Goal: Task Accomplishment & Management: Complete application form

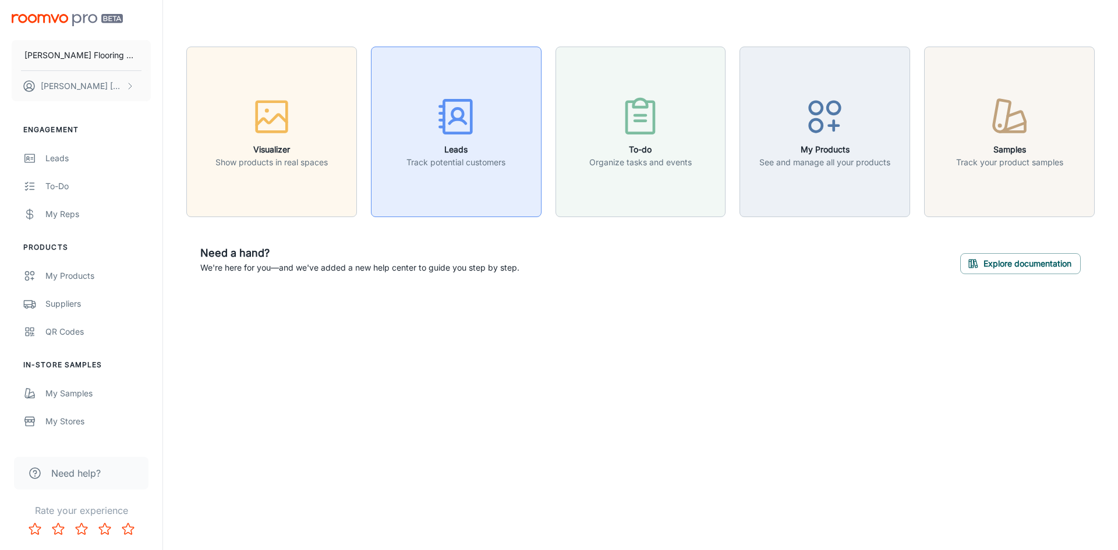
click at [452, 115] on circle "button" at bounding box center [457, 113] width 11 height 11
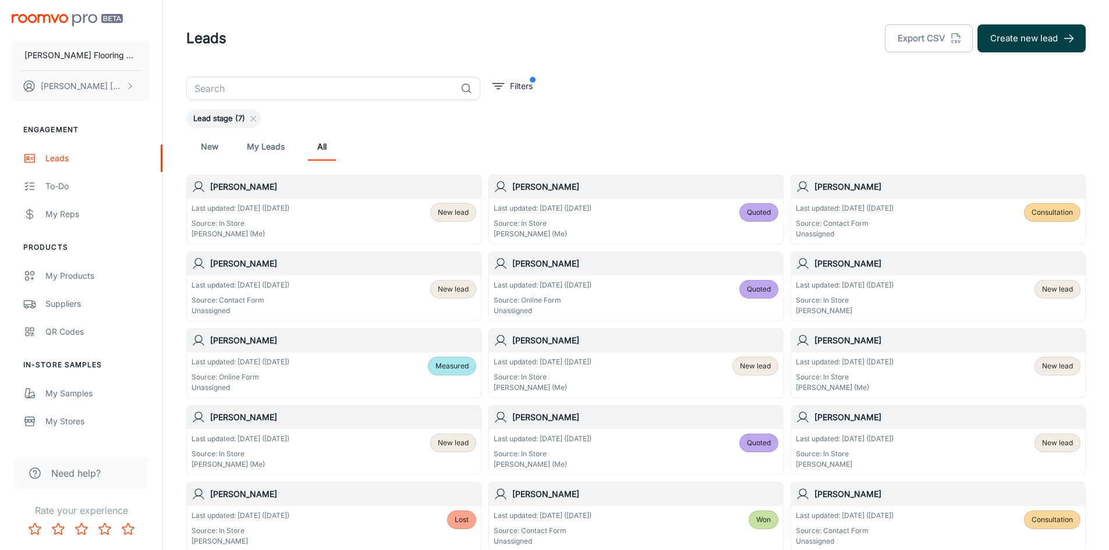
click at [1018, 33] on button "Create new lead" at bounding box center [1031, 38] width 108 height 28
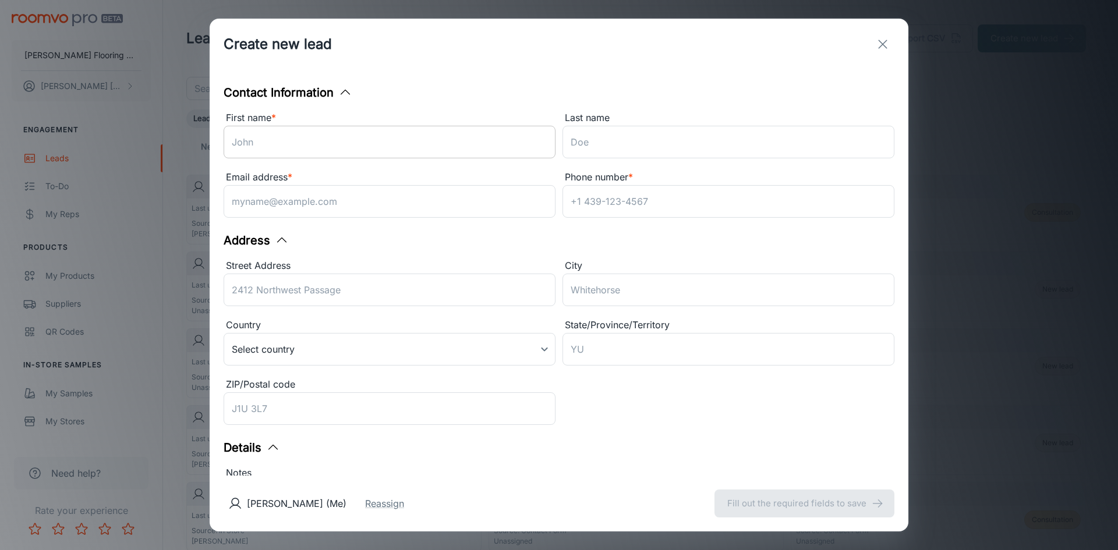
click at [340, 151] on input "First name *" at bounding box center [390, 142] width 332 height 33
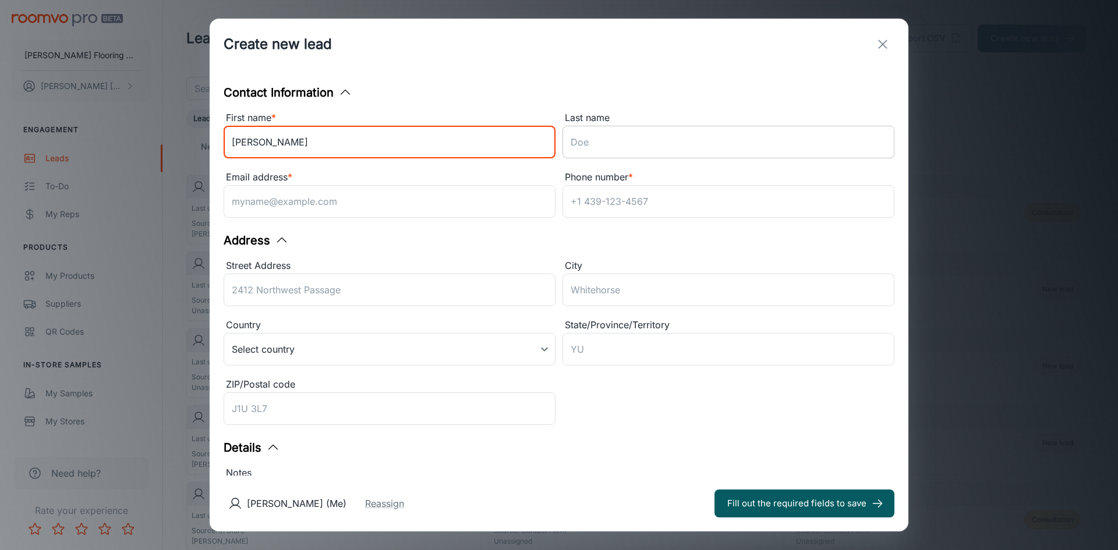
type input "[PERSON_NAME]"
click at [594, 146] on input "Last name" at bounding box center [728, 142] width 332 height 33
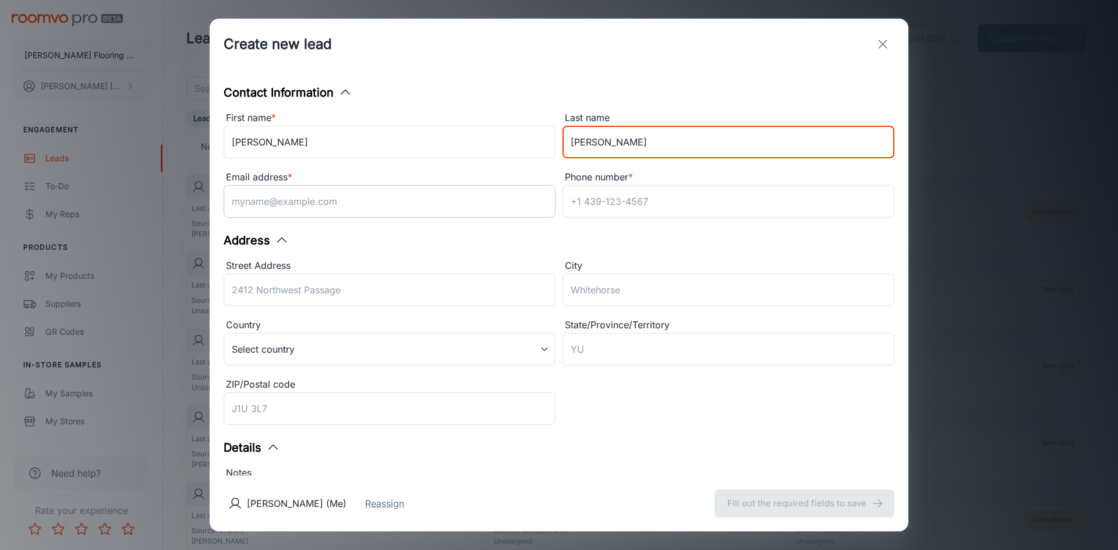
type input "[PERSON_NAME]"
click at [419, 207] on input "Email address *" at bounding box center [390, 201] width 332 height 33
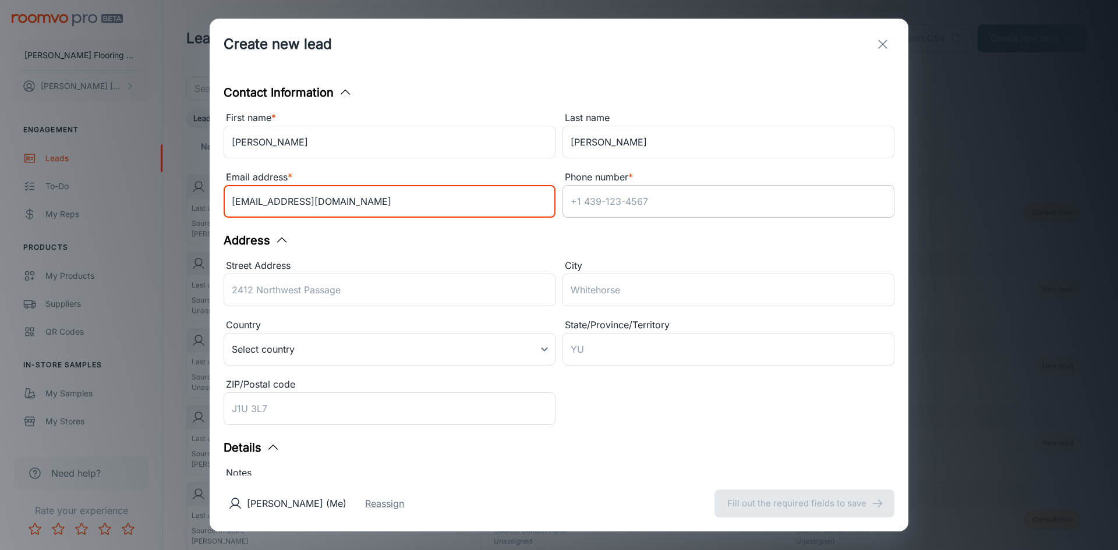
type input "[EMAIL_ADDRESS][DOMAIN_NAME]"
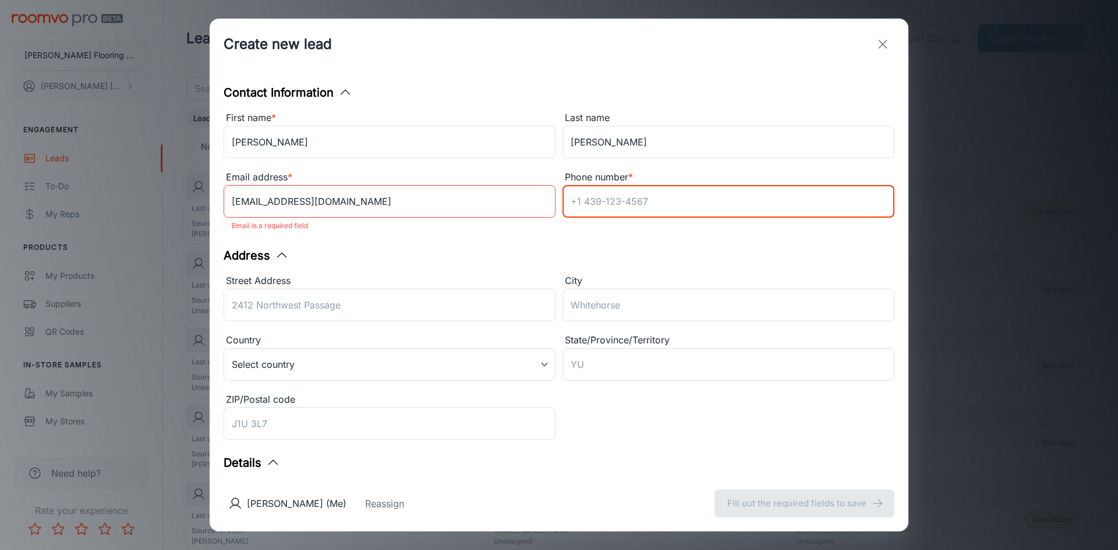
click at [600, 204] on input "Phone number *" at bounding box center [728, 201] width 332 height 33
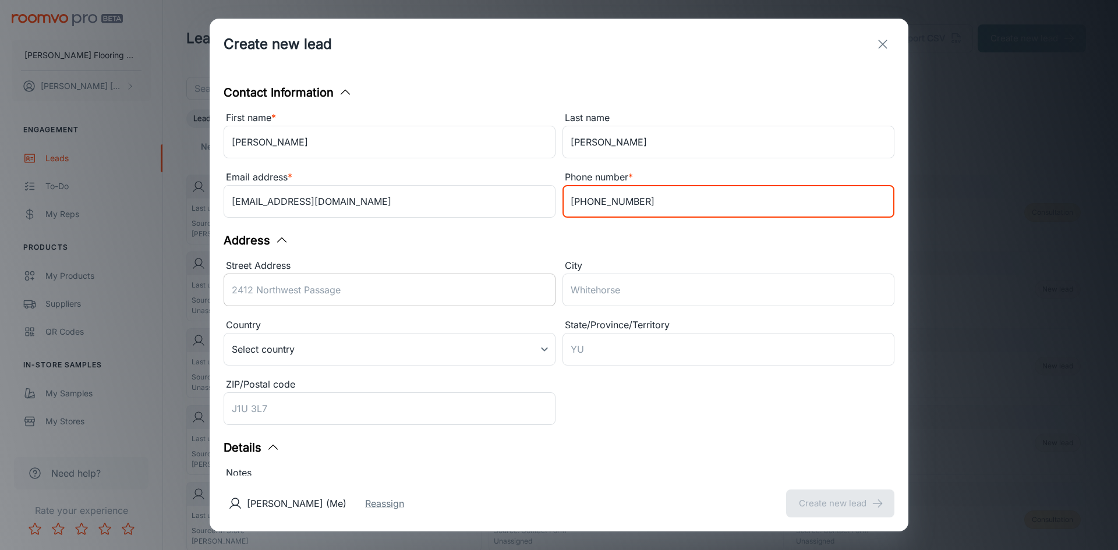
type input "[PHONE_NUMBER]"
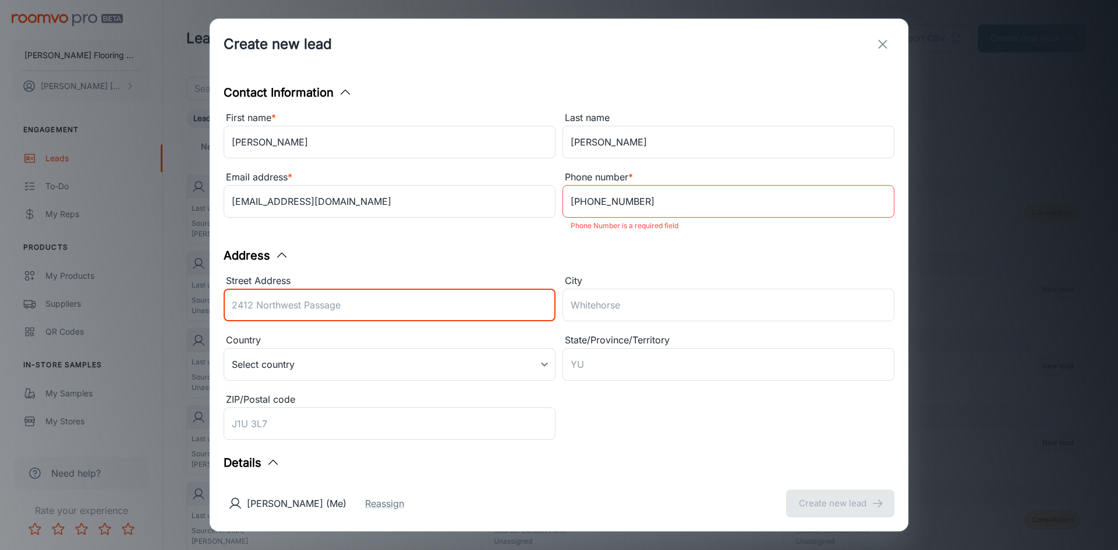
click at [371, 288] on div "Street Address ​" at bounding box center [390, 300] width 332 height 52
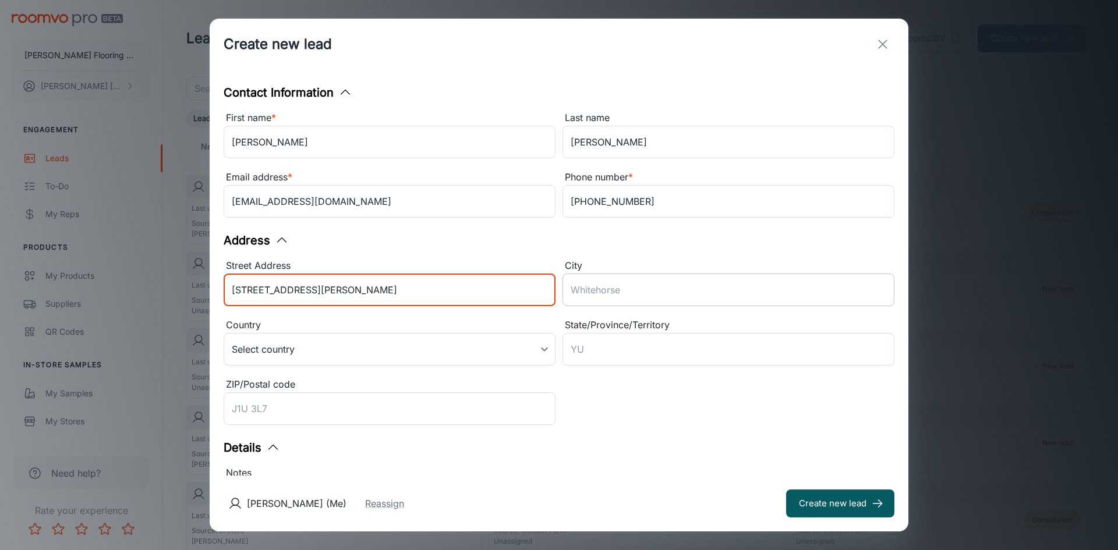
type input "[STREET_ADDRESS][PERSON_NAME]"
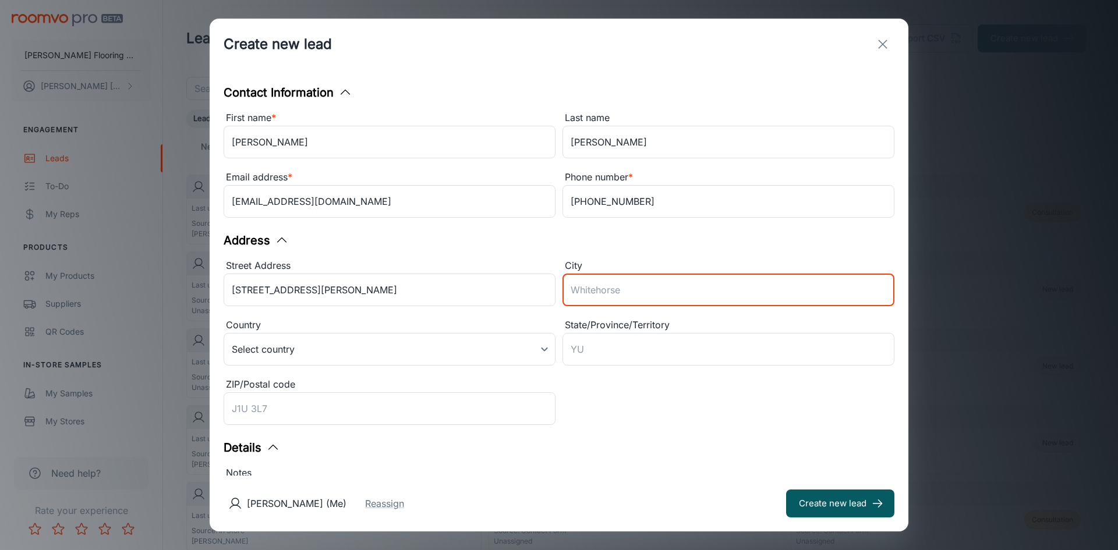
click at [582, 293] on input "City" at bounding box center [728, 290] width 332 height 33
type input "[GEOGRAPHIC_DATA]"
click at [543, 350] on body "[PERSON_NAME] Flooring Center [PERSON_NAME] Engagement Leads To-do My Reps Prod…" at bounding box center [559, 275] width 1118 height 550
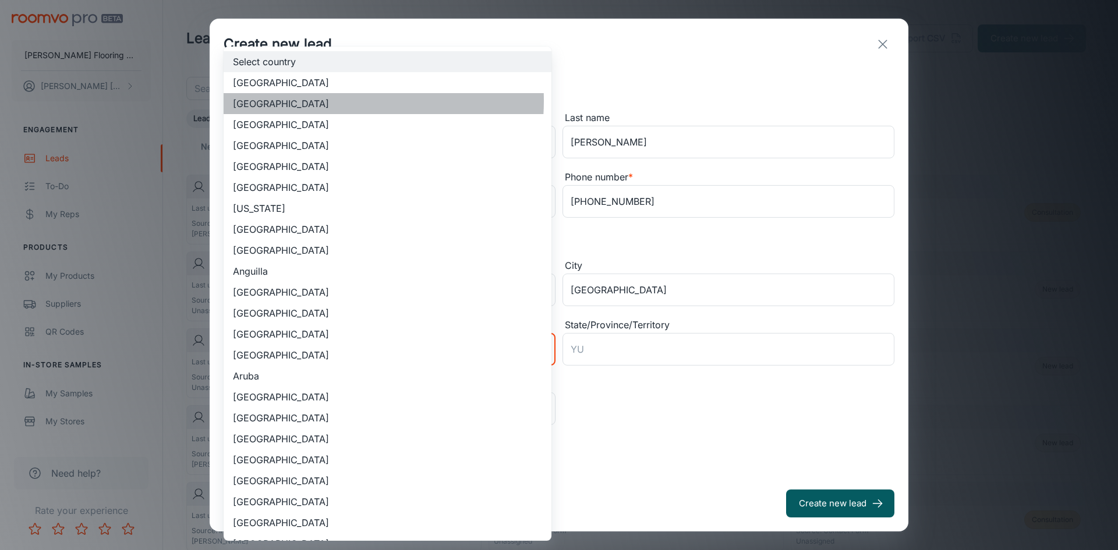
click at [313, 101] on li "[GEOGRAPHIC_DATA]" at bounding box center [388, 103] width 328 height 21
type input "US"
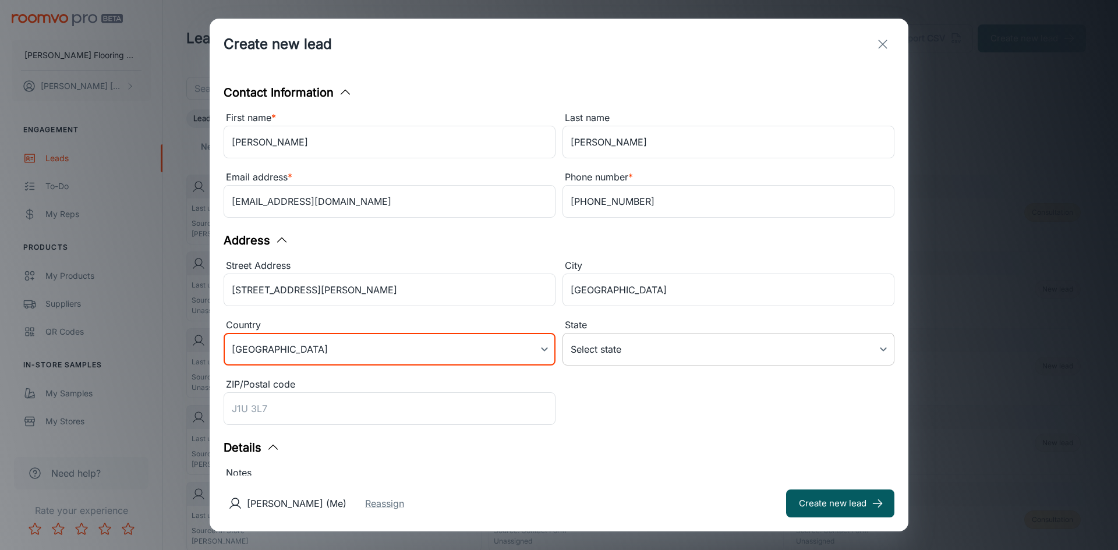
click at [767, 347] on body "[PERSON_NAME] Flooring Center [PERSON_NAME] Engagement Leads To-do My Reps Prod…" at bounding box center [559, 275] width 1118 height 550
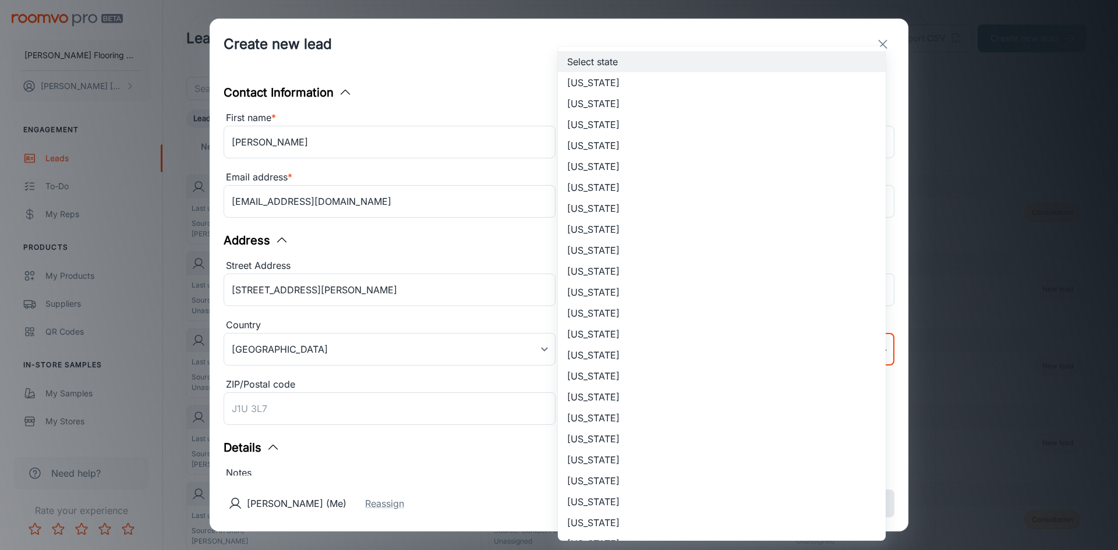
click at [612, 529] on li "[US_STATE]" at bounding box center [722, 522] width 328 height 21
type input "[US_STATE]"
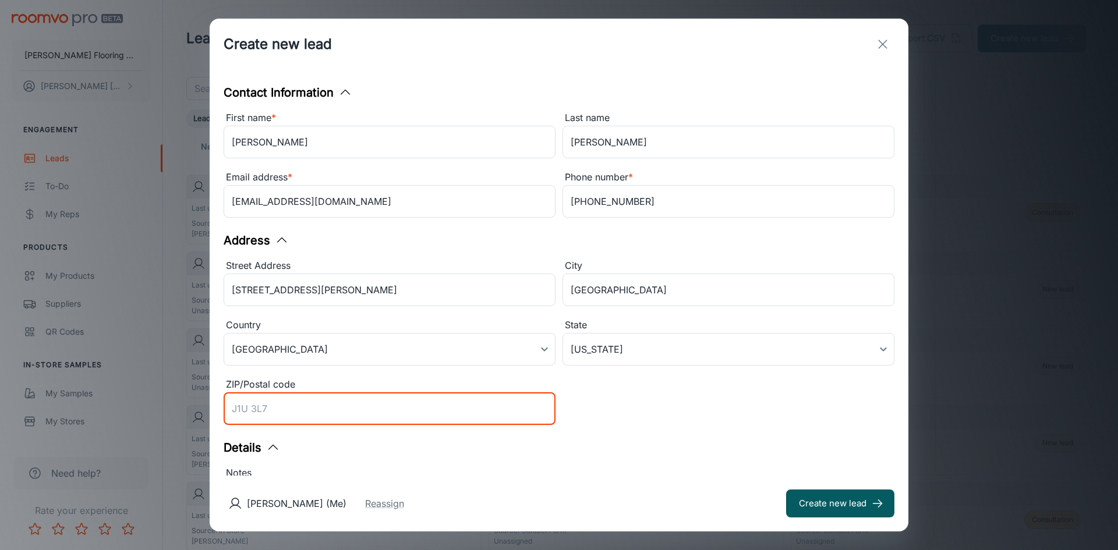
click at [253, 413] on input "ZIP/Postal code" at bounding box center [390, 408] width 332 height 33
type input "01473"
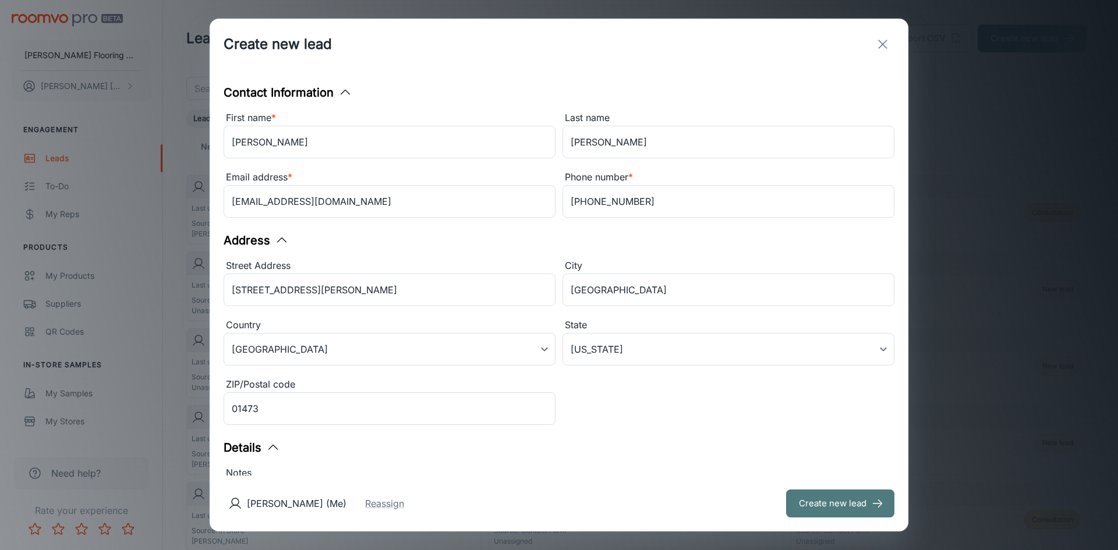
click at [835, 501] on button "Create new lead" at bounding box center [840, 504] width 108 height 28
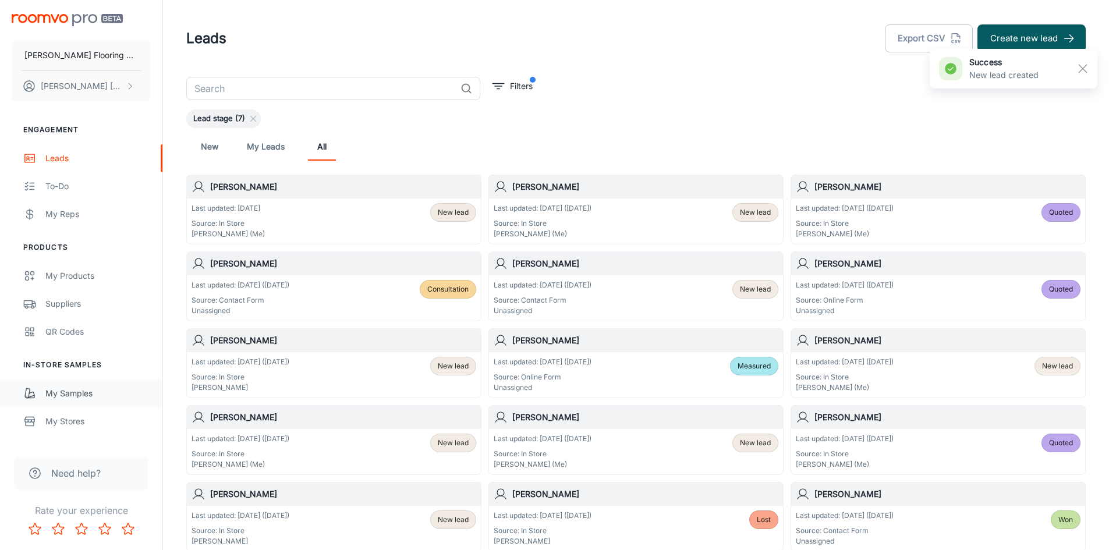
click at [64, 392] on div "My Samples" at bounding box center [97, 393] width 105 height 13
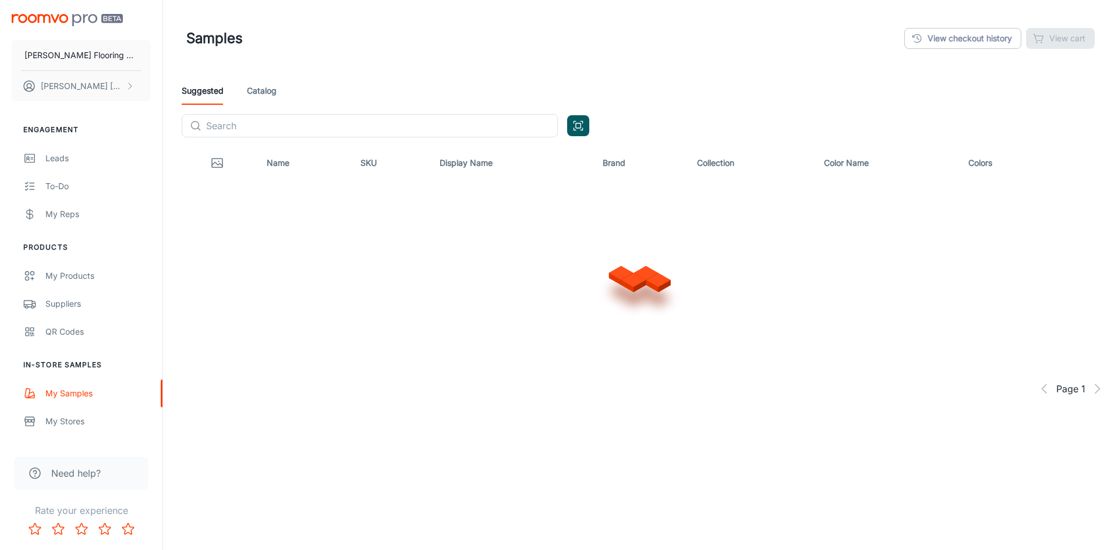
click at [262, 92] on link "Catalog" at bounding box center [262, 91] width 30 height 28
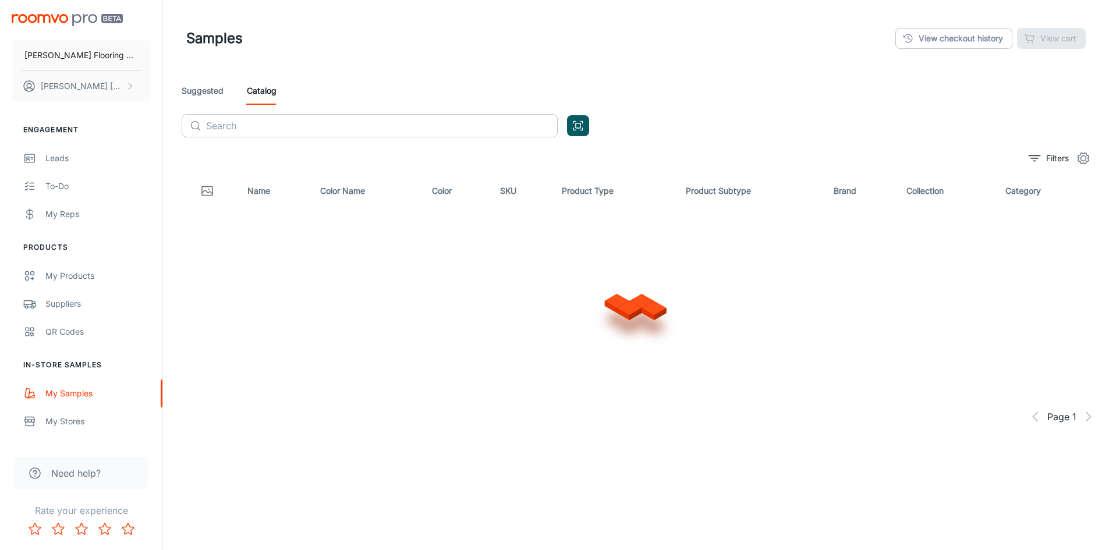
click at [269, 128] on input "text" at bounding box center [382, 125] width 352 height 23
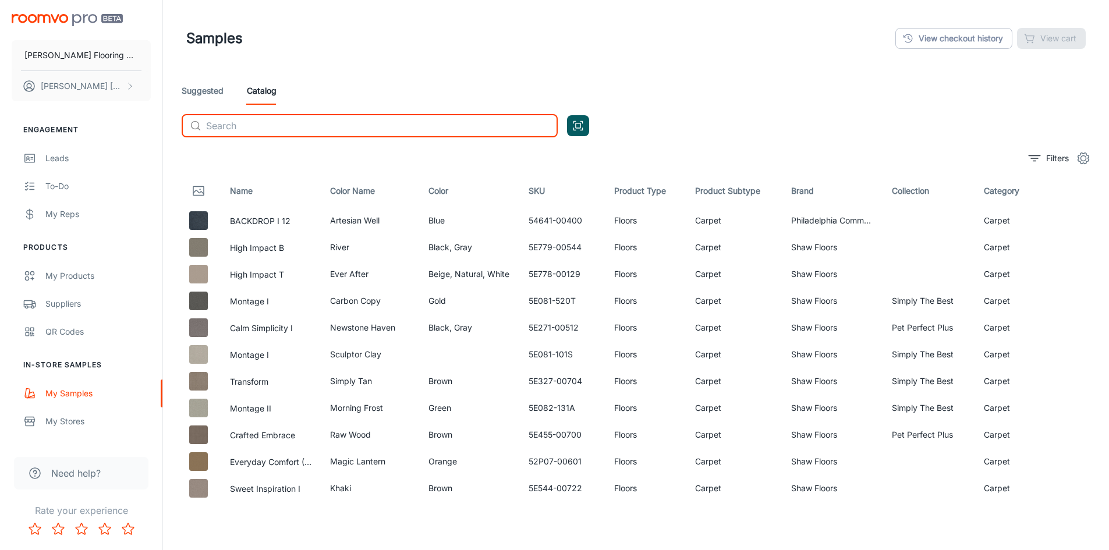
type input "G"
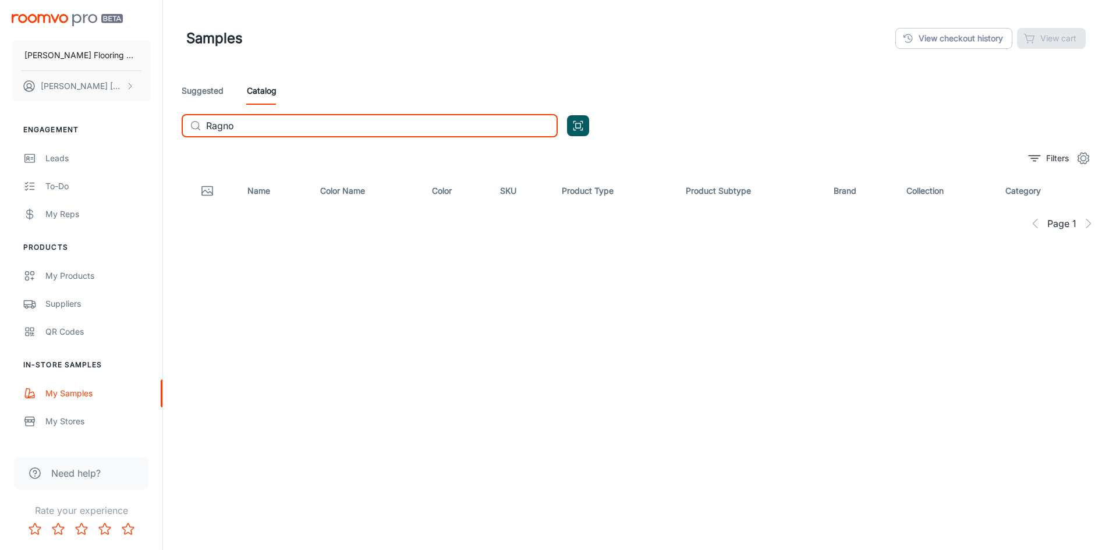
drag, startPoint x: 238, startPoint y: 125, endPoint x: 206, endPoint y: 126, distance: 32.0
click at [206, 126] on input "Ragno" at bounding box center [382, 125] width 352 height 23
type input "Amuri"
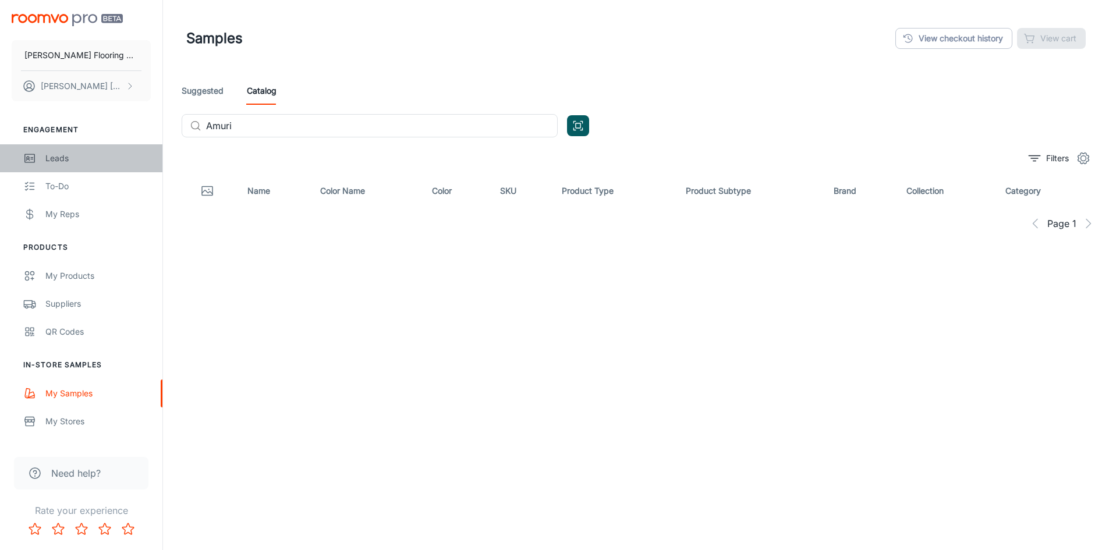
click at [62, 159] on div "Leads" at bounding box center [97, 158] width 105 height 13
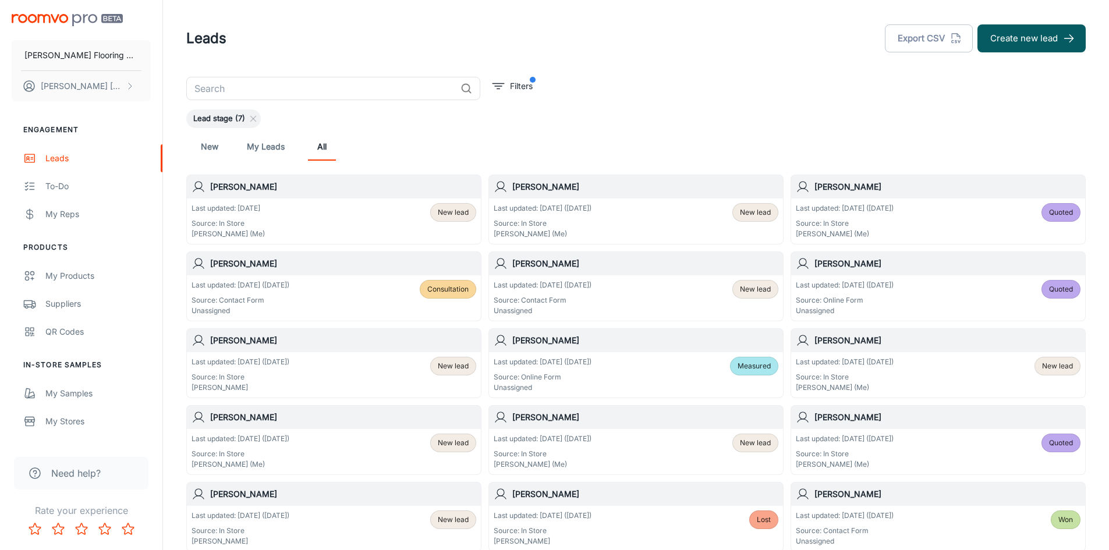
click at [311, 226] on div "Last updated: [DATE] Source: In Store [PERSON_NAME] (Me) New lead" at bounding box center [334, 221] width 285 height 36
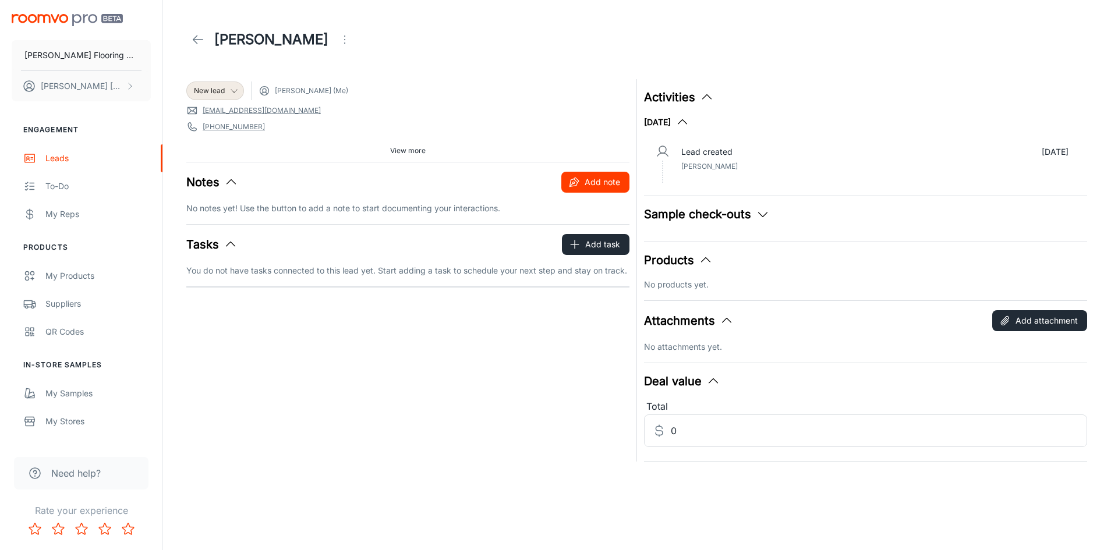
click at [598, 179] on button "Add note" at bounding box center [595, 182] width 68 height 21
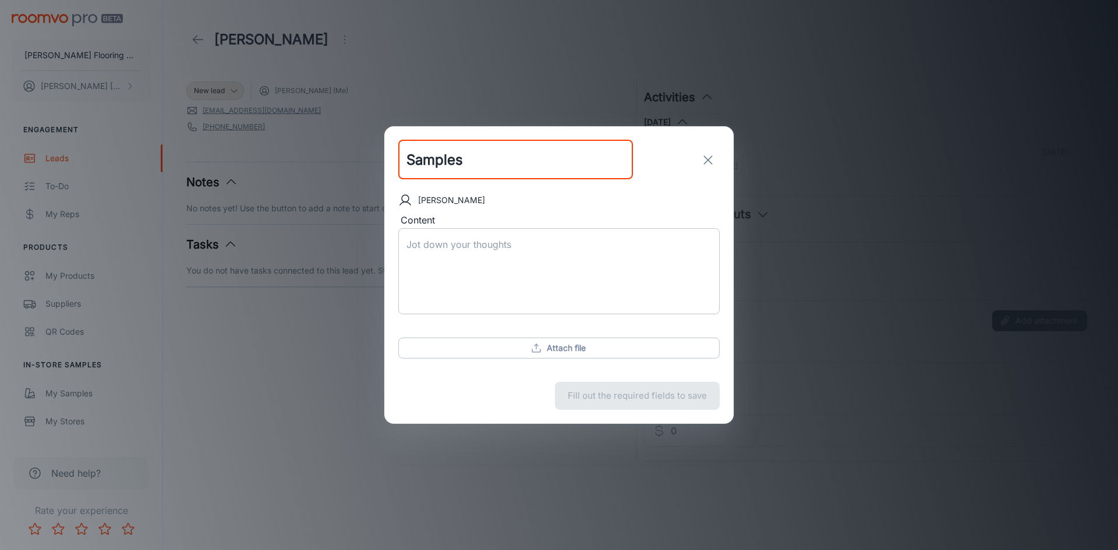
type input "Samples"
click at [449, 250] on textarea "Content" at bounding box center [558, 271] width 305 height 67
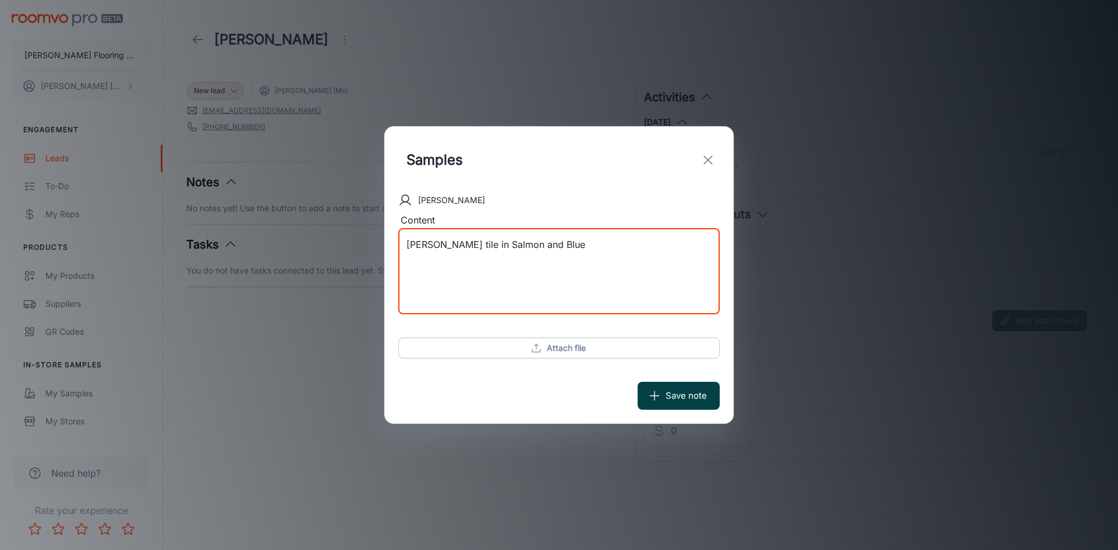
type textarea "[PERSON_NAME] tile in Salmon and Blue"
click at [676, 395] on button "Save note" at bounding box center [678, 396] width 82 height 28
